Goal: Find specific page/section: Find specific page/section

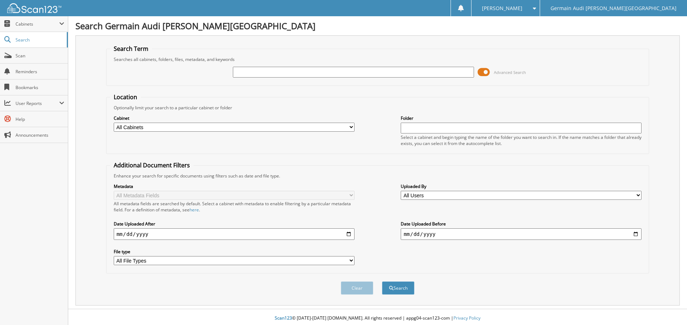
click at [248, 73] on input "text" at bounding box center [353, 72] width 241 height 11
type input "87493"
click at [382, 281] on button "Search" at bounding box center [398, 287] width 32 height 13
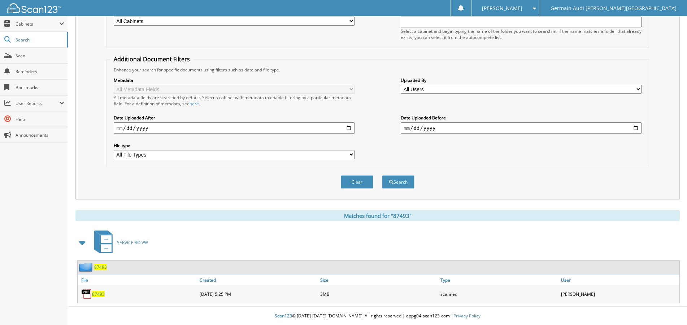
scroll to position [118, 0]
click at [102, 294] on span "87493" at bounding box center [98, 294] width 13 height 6
